Goal: Task Accomplishment & Management: Use online tool/utility

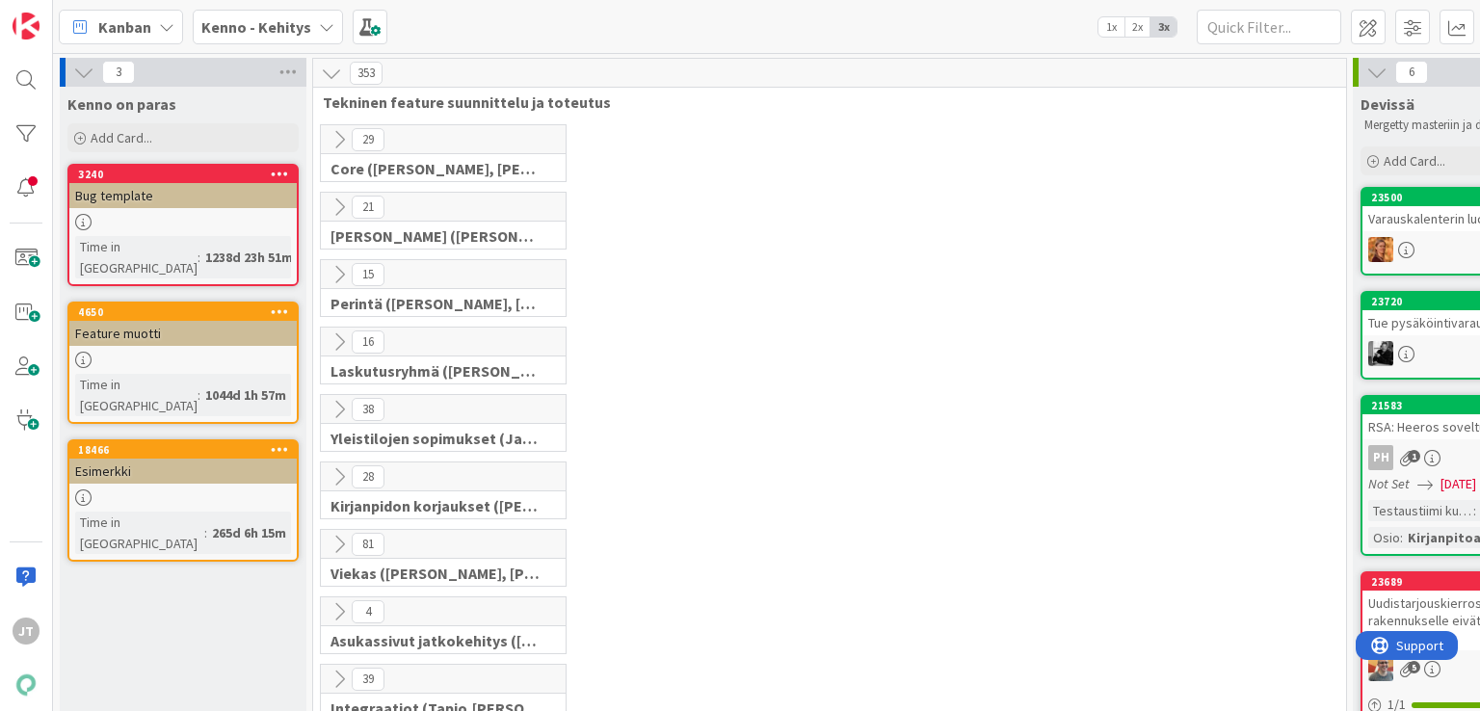
click at [236, 25] on b "Kenno - Kehitys" at bounding box center [256, 26] width 110 height 19
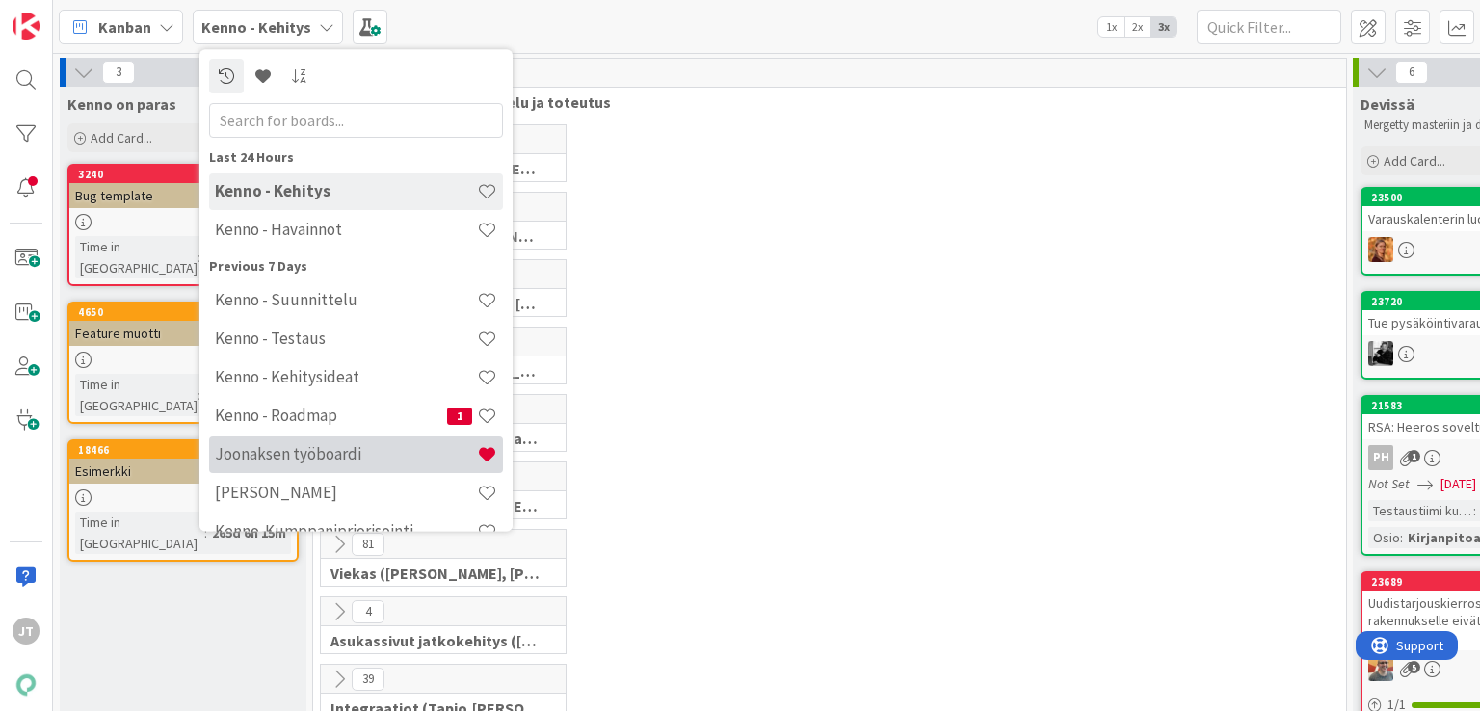
click at [284, 317] on div "Joonaksen työboardi" at bounding box center [356, 454] width 294 height 37
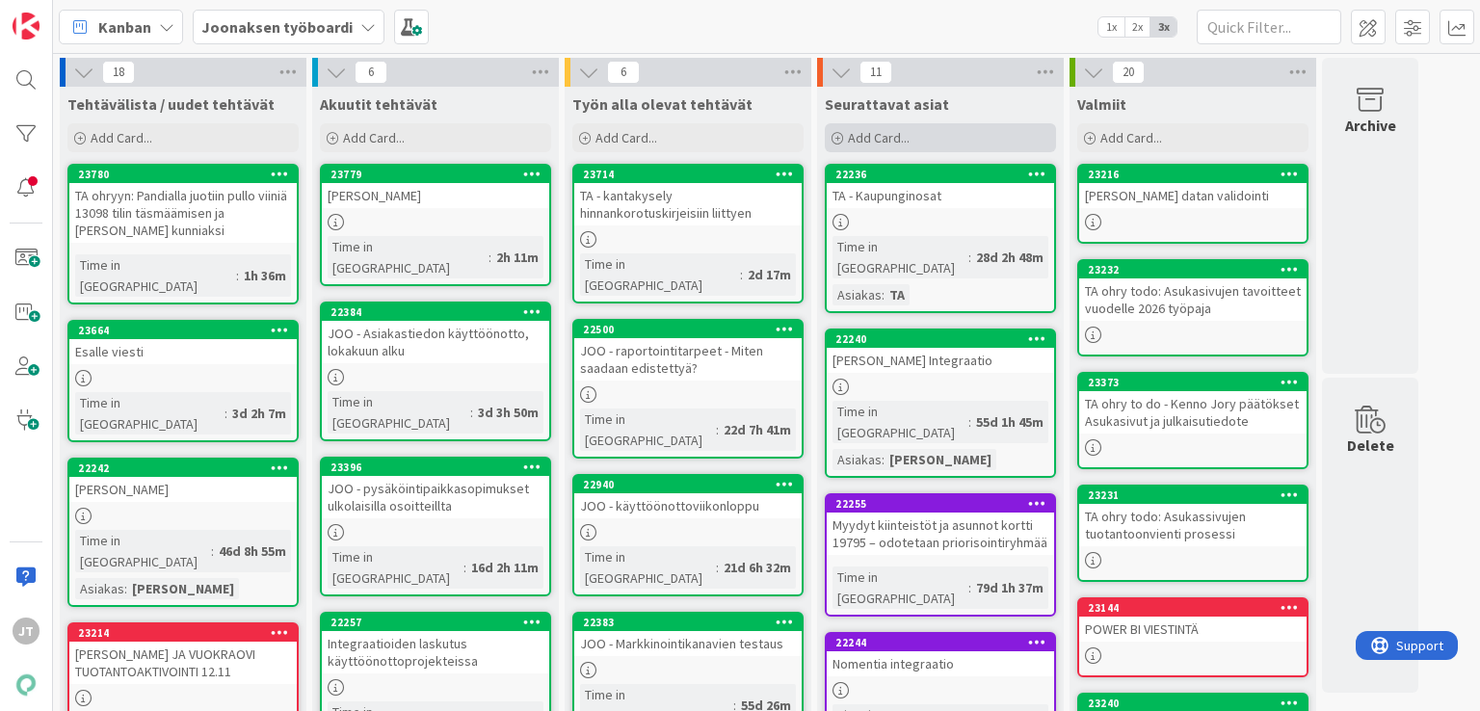
click at [745, 132] on div "Add Card..." at bounding box center [940, 137] width 231 height 29
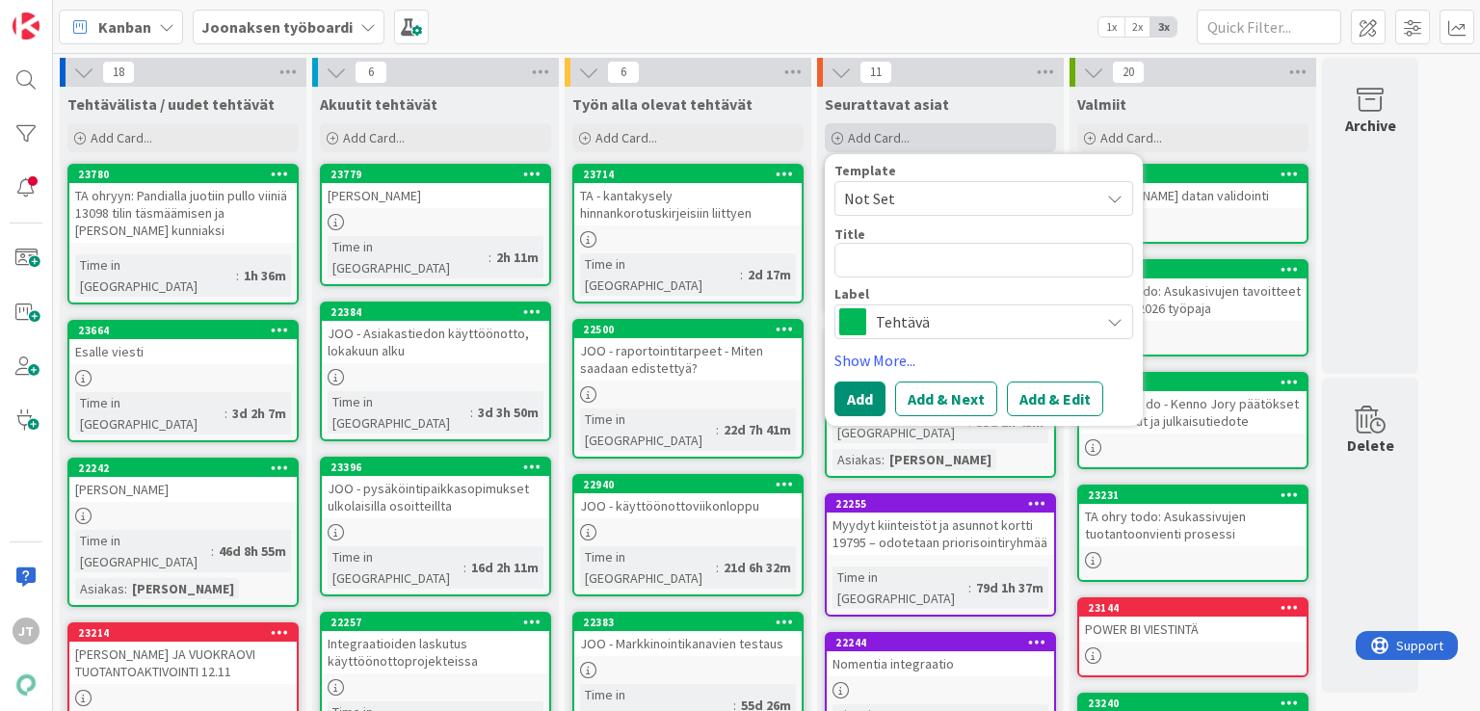
type textarea "x"
type textarea "J"
type textarea "x"
type textarea "[PERSON_NAME]"
type textarea "x"
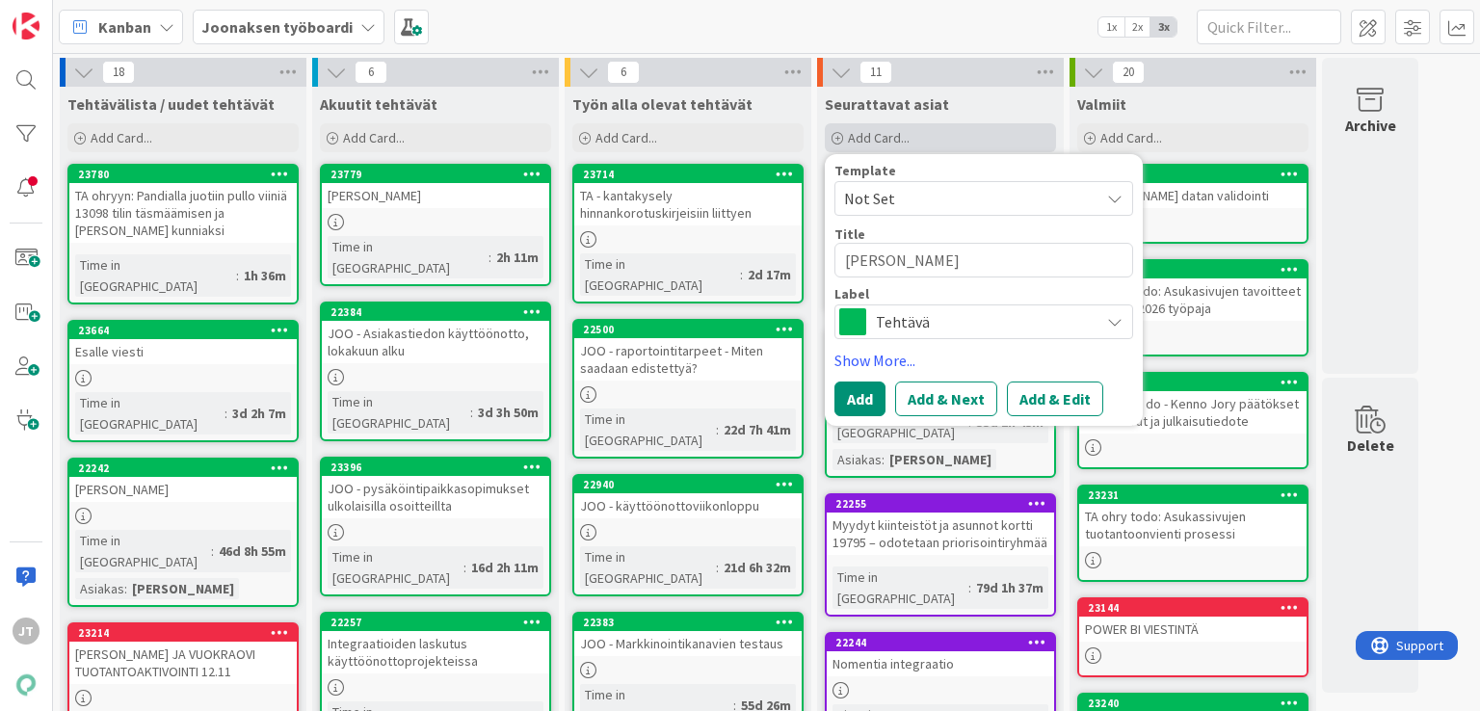
type textarea "[PERSON_NAME]"
type textarea "x"
type textarea "JOOJ"
type textarea "x"
type textarea "[DEMOGRAPHIC_DATA]"
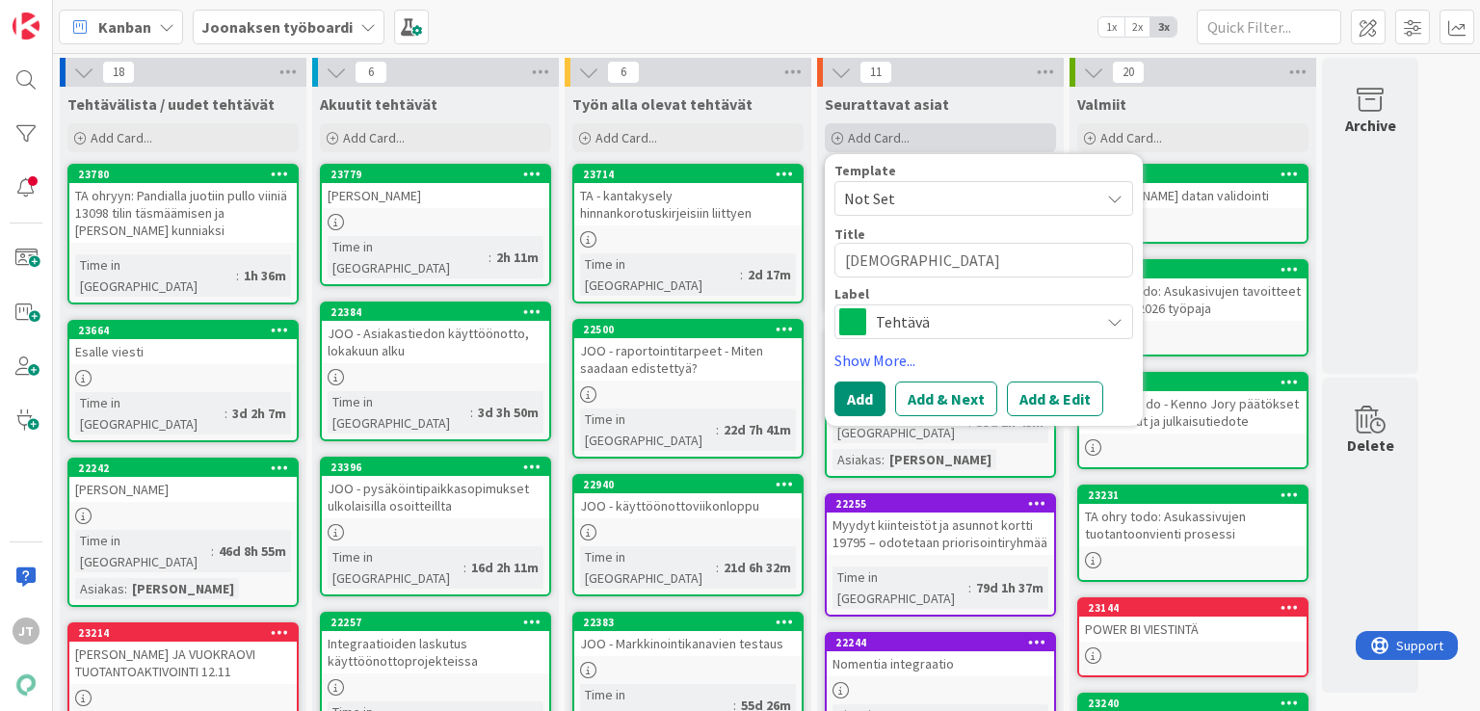
type textarea "x"
type textarea "JOOJ"
type textarea "x"
type textarea "[PERSON_NAME]"
type textarea "x"
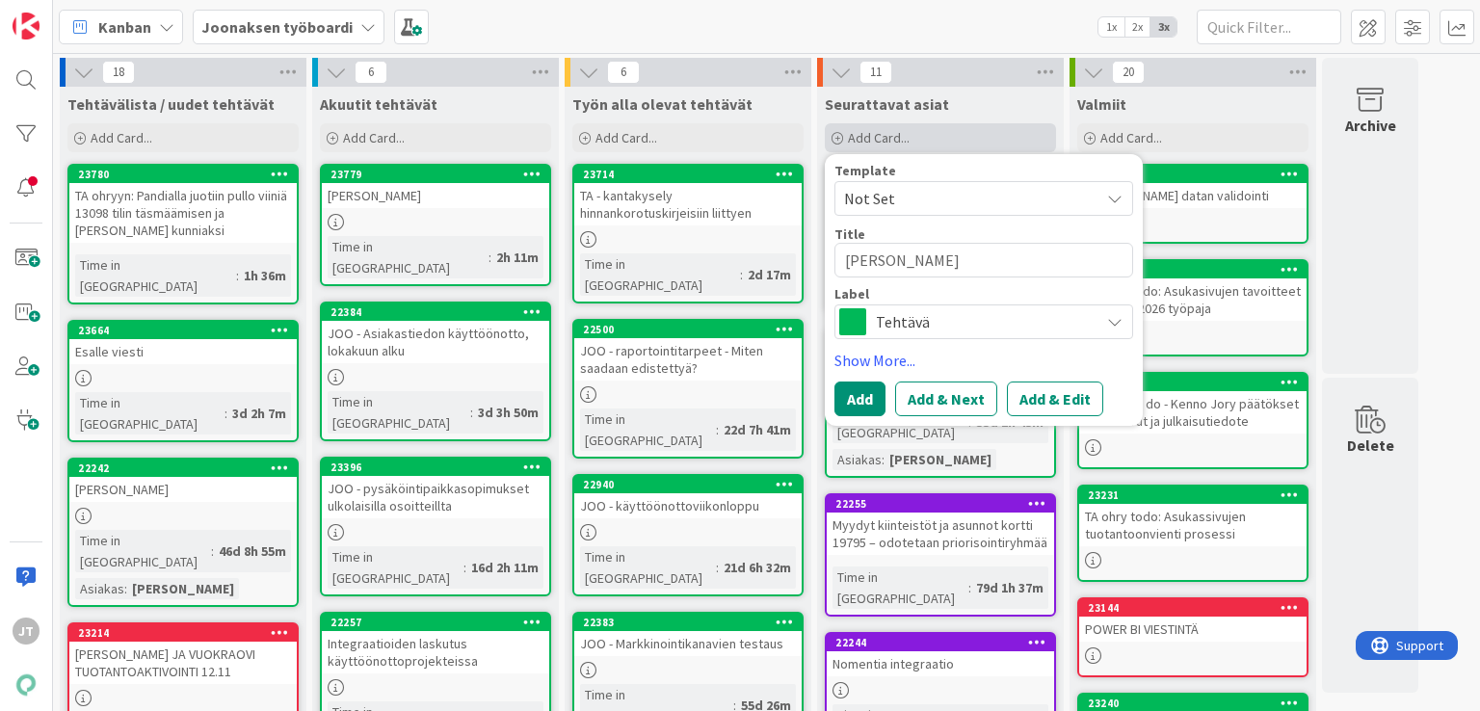
type textarea "[PERSON_NAME]"
type textarea "x"
type textarea "J"
type textarea "x"
type textarea "O"
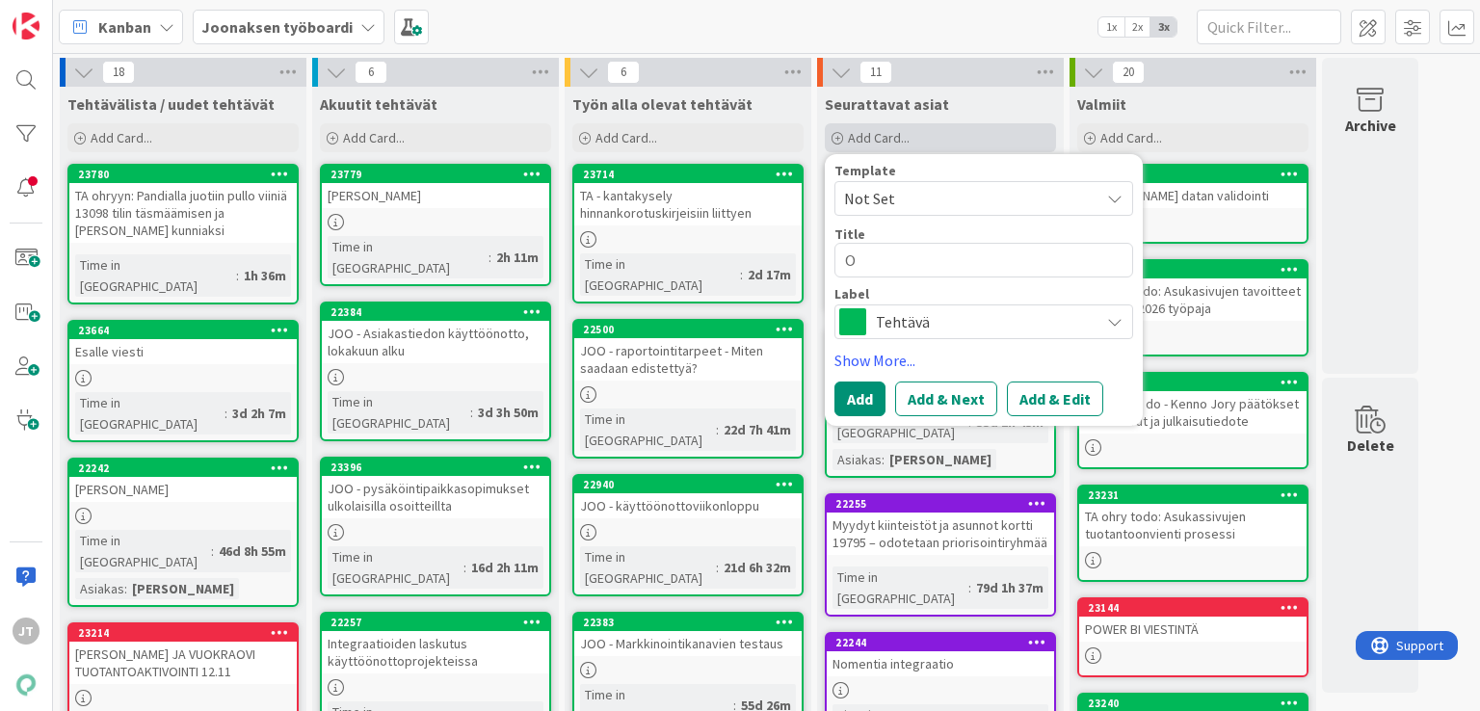
type textarea "x"
type textarea "Om"
type textarea "x"
type textarea "Oma"
type textarea "x"
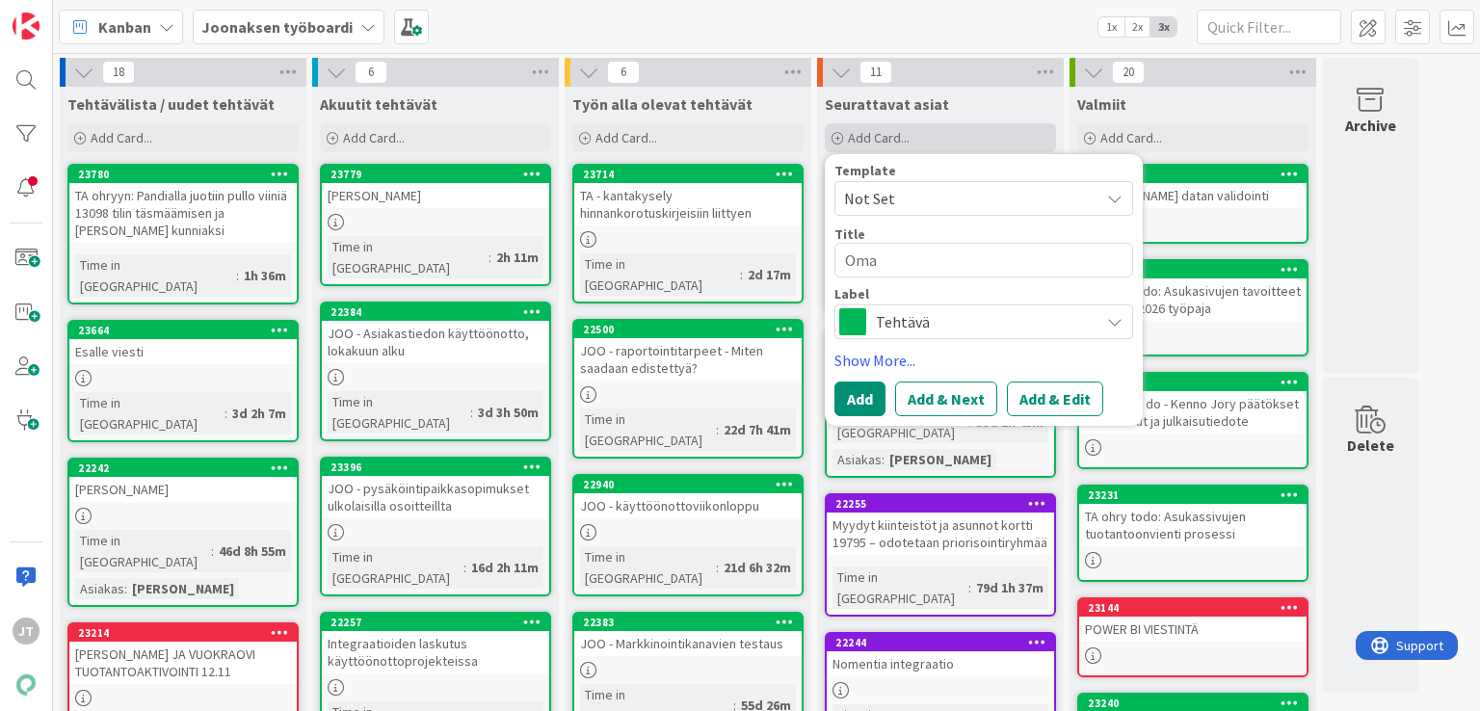
type textarea "Oma"
type textarea "x"
type textarea "Oma t"
type textarea "x"
type textarea "Oma ty"
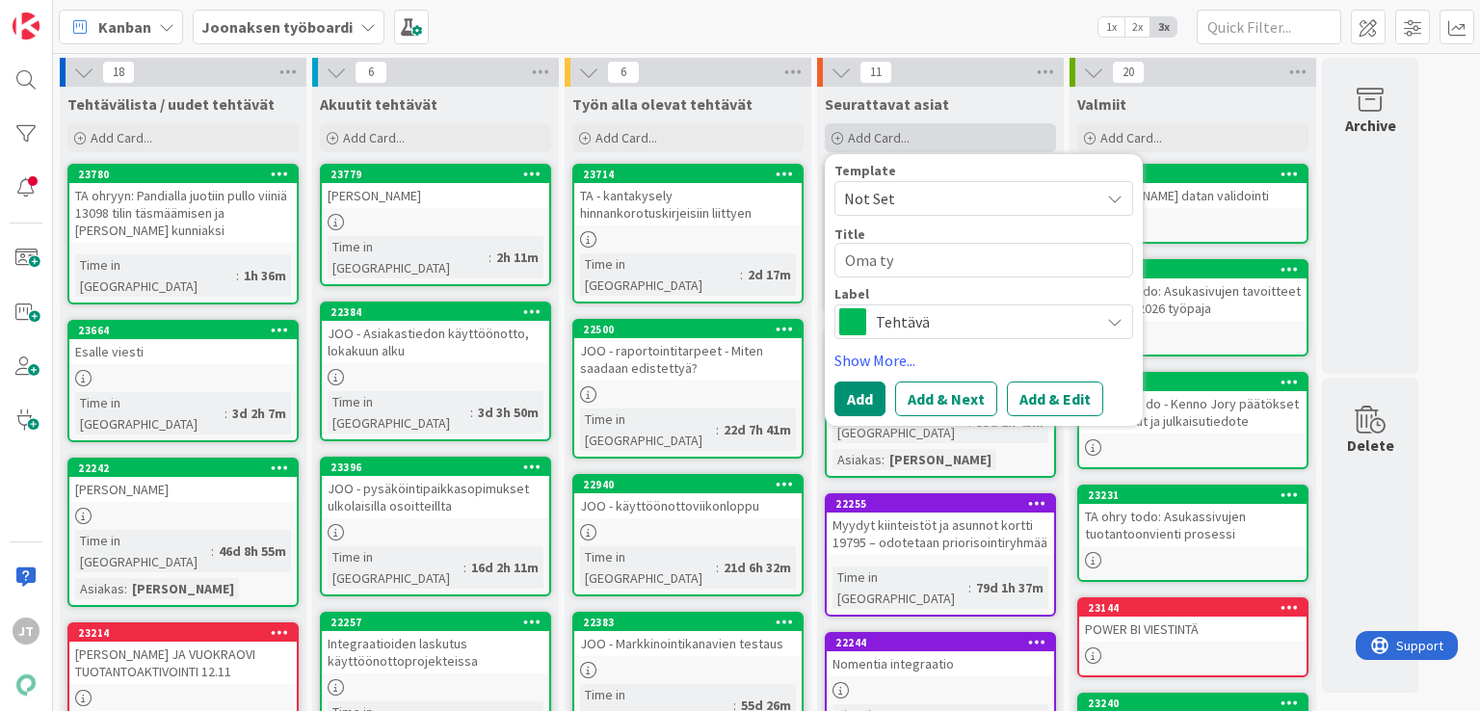
type textarea "x"
type textarea "Oma työ"
type textarea "x"
type textarea "Oma työn"
type textarea "x"
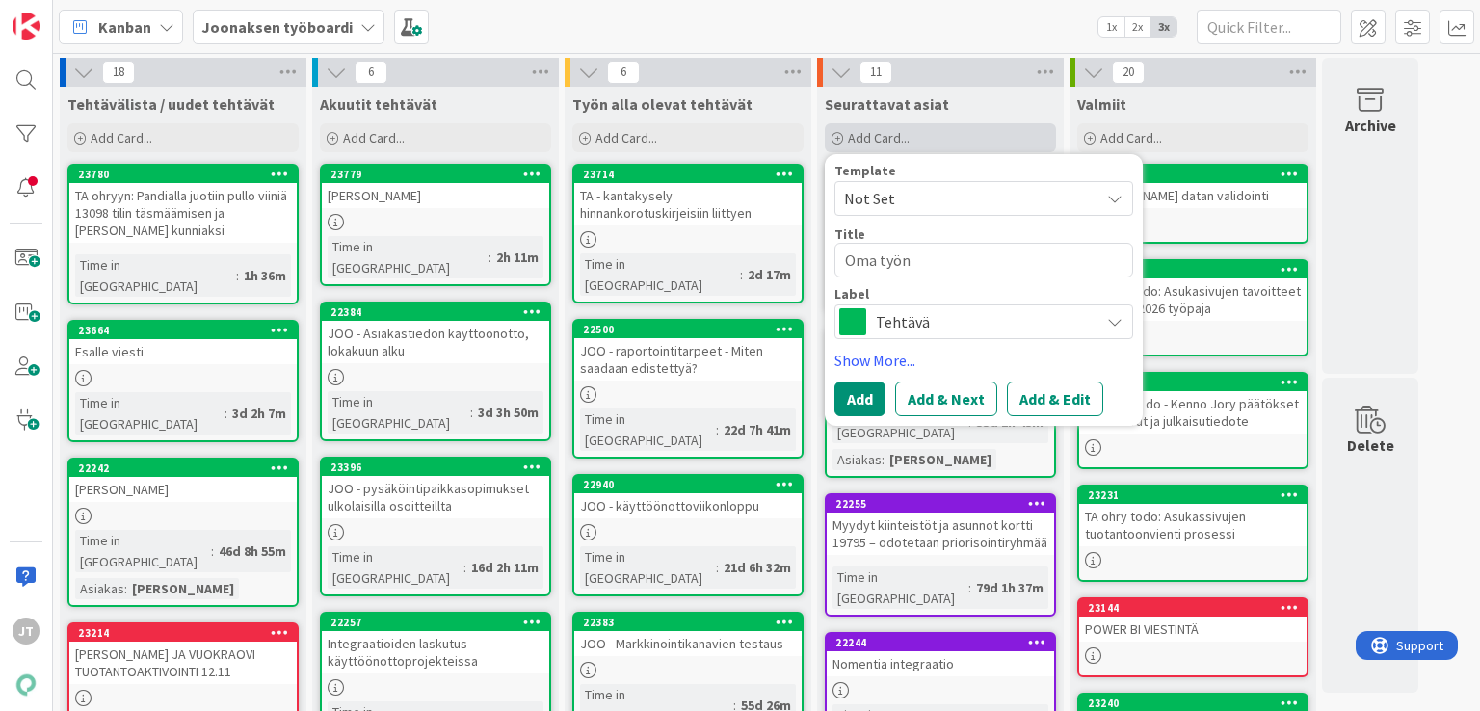
type textarea "Oma työnk"
type textarea "x"
type textarea "Oma työnku"
type textarea "x"
type textarea "Oma työnkuv"
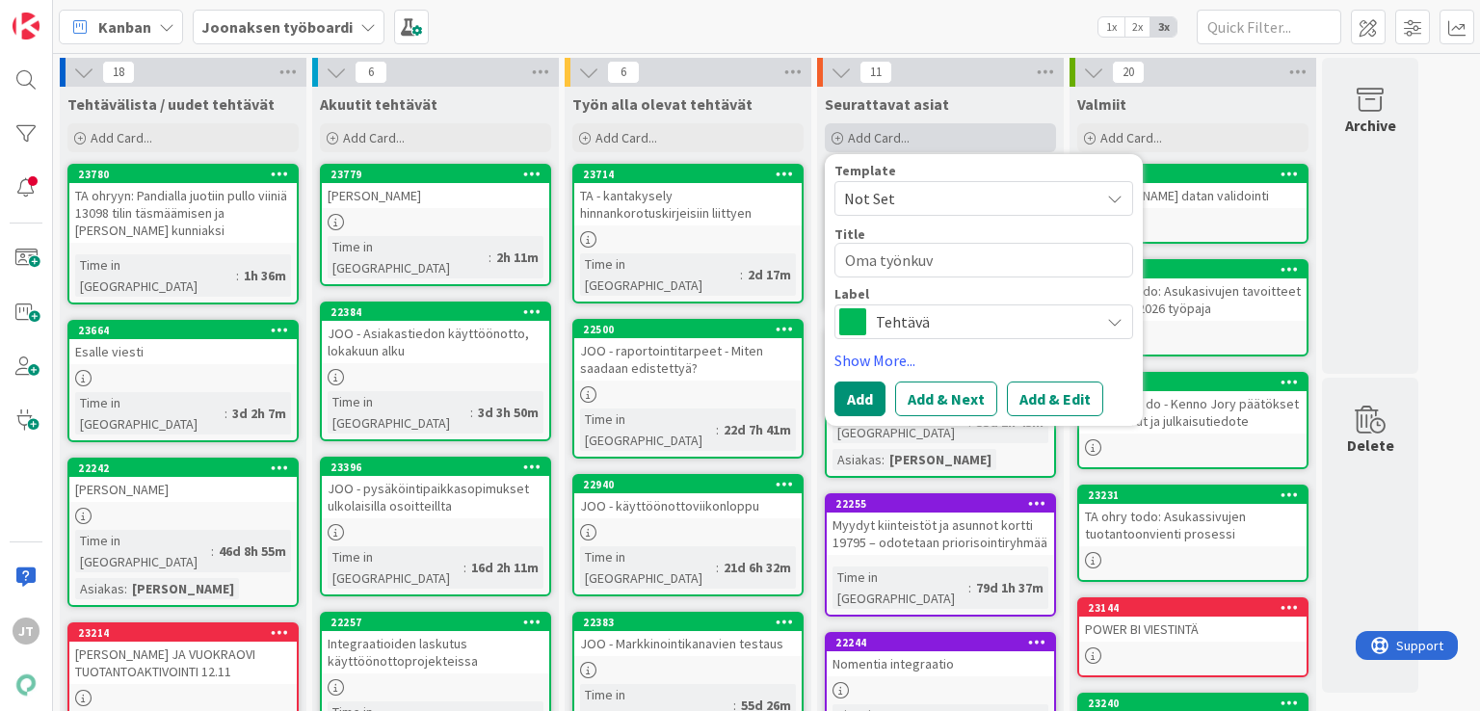
type textarea "x"
type textarea "Oma työnkuva"
type textarea "x"
type textarea "Oma työnkuva"
click at [745, 317] on button "Add" at bounding box center [859, 399] width 51 height 35
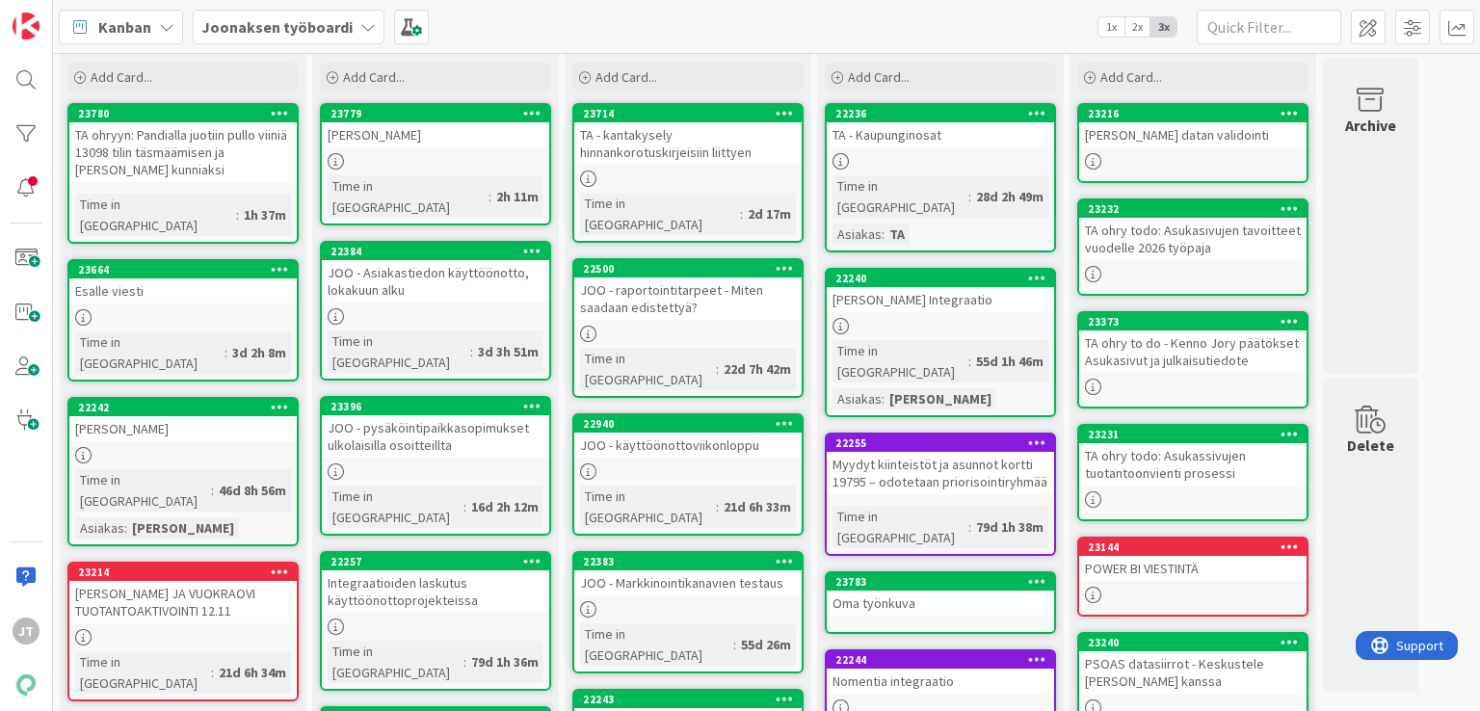
scroll to position [67, 0]
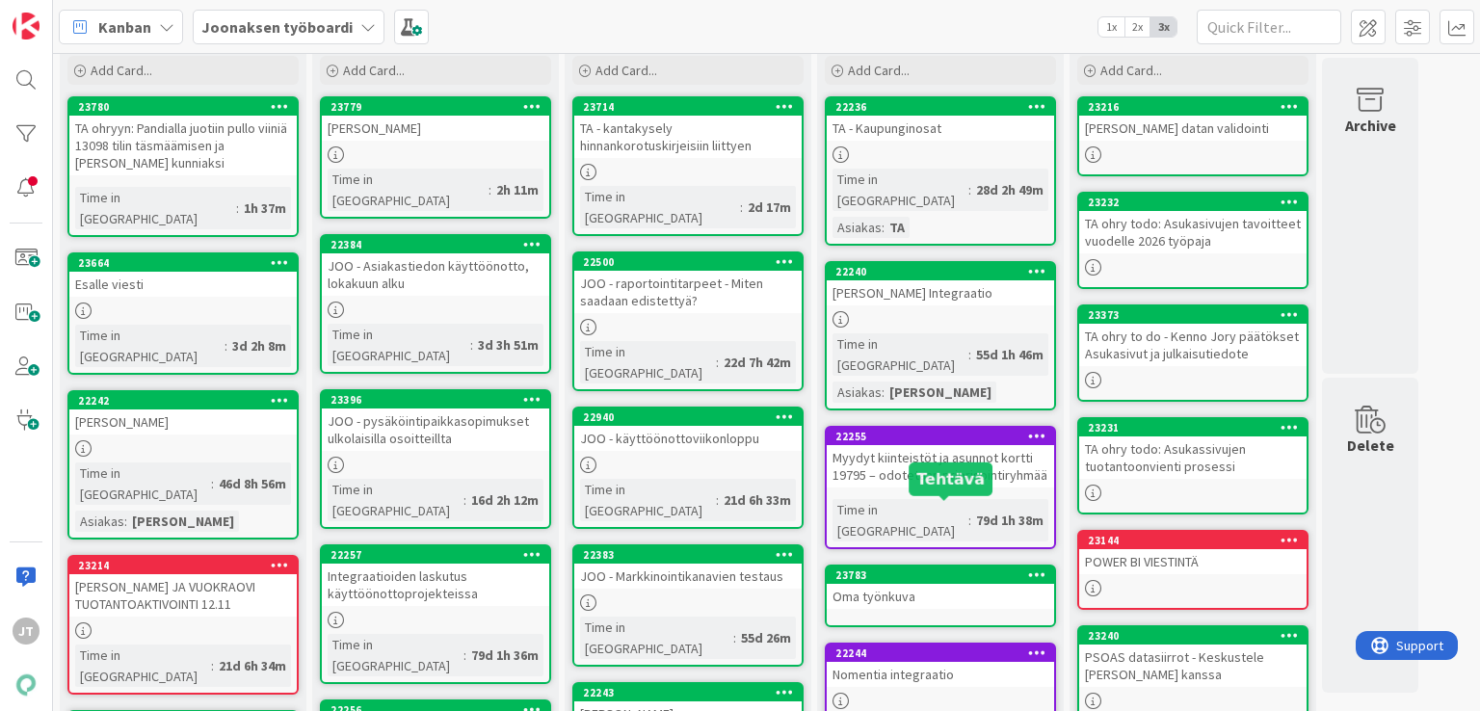
click at [745, 317] on div "Oma työnkuva" at bounding box center [940, 596] width 227 height 25
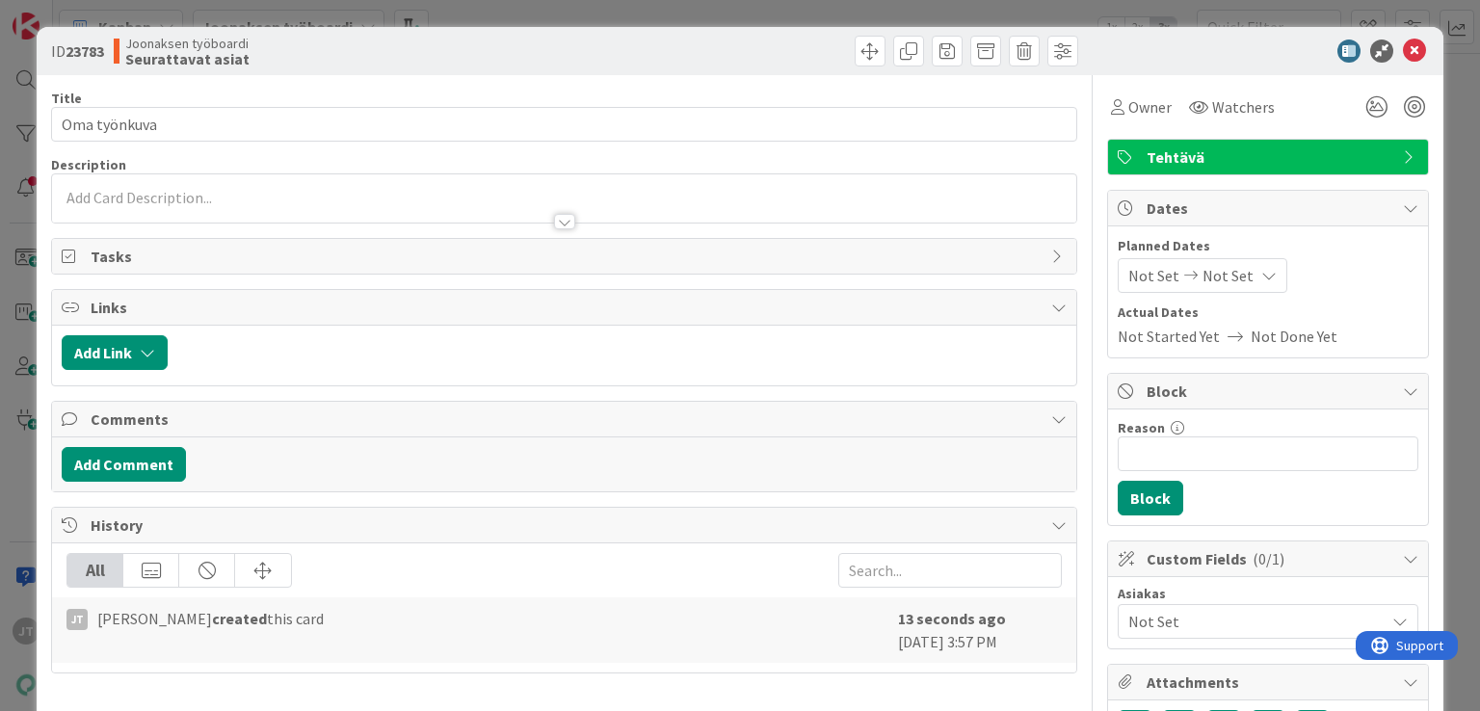
click at [330, 207] on div at bounding box center [563, 212] width 1023 height 20
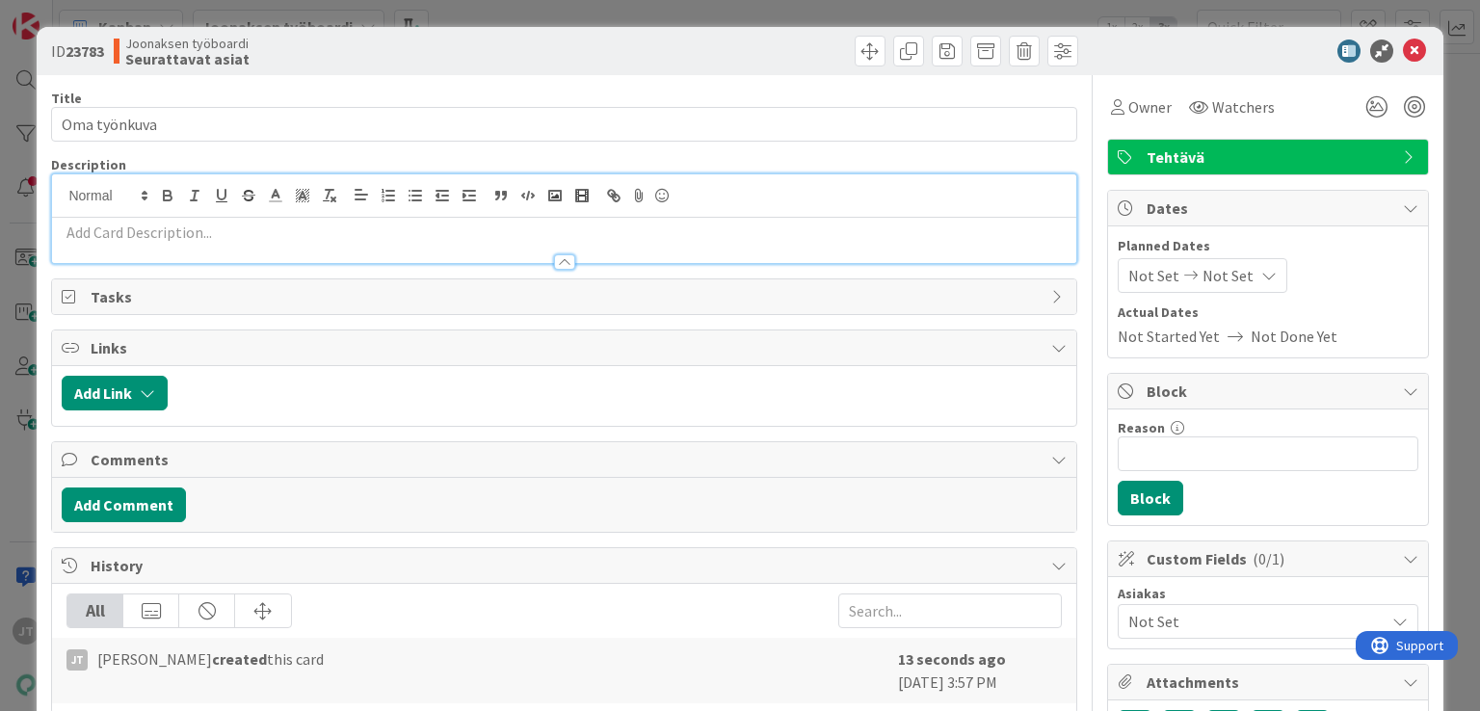
click at [181, 230] on p at bounding box center [564, 233] width 1004 height 22
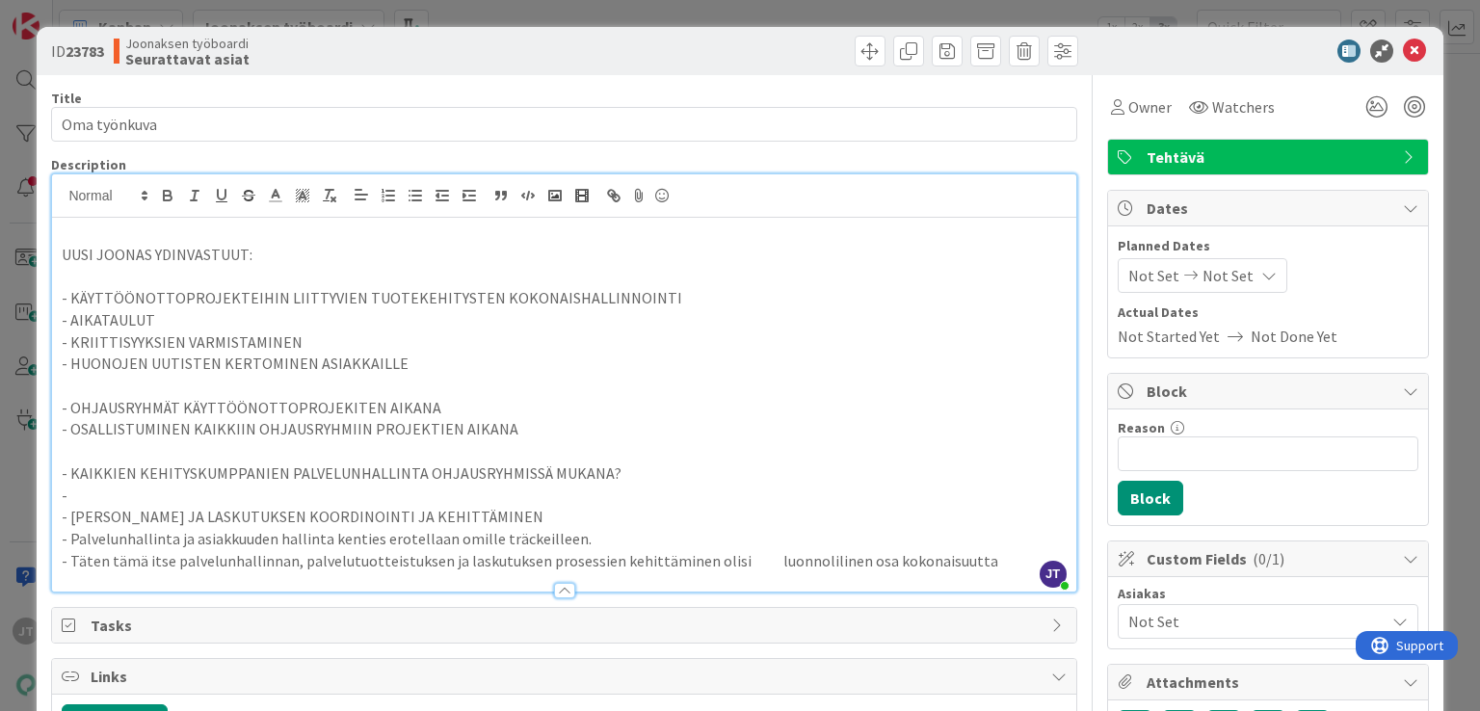
click at [745, 317] on p at bounding box center [564, 451] width 1004 height 22
click at [745, 317] on p "- HUONOJEN UUTISTEN KERTOMINEN ASIAKKAILLE" at bounding box center [564, 364] width 1004 height 22
click at [745, 53] on icon at bounding box center [1414, 51] width 23 height 23
